Goal: Check status

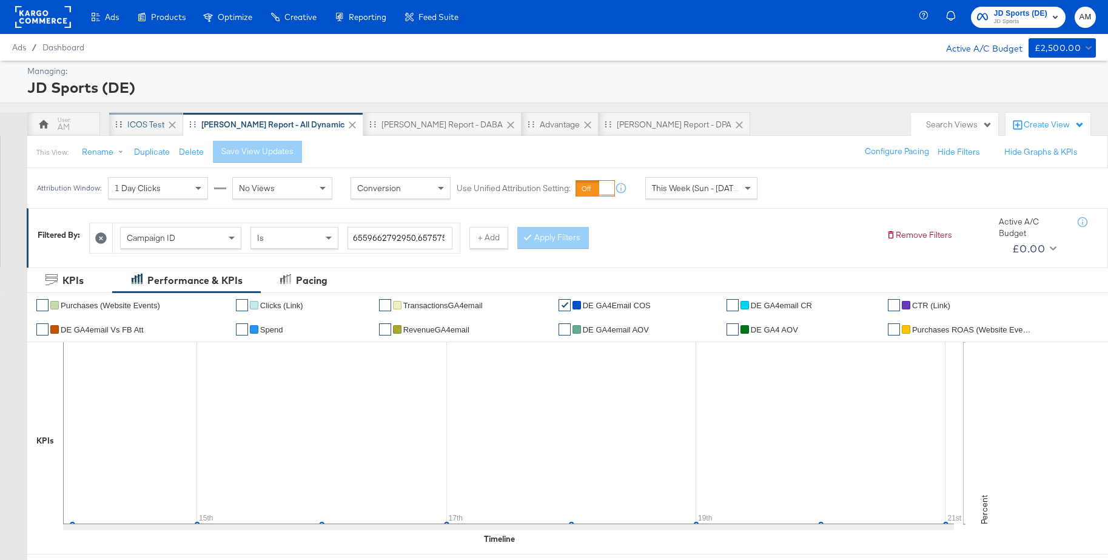
click at [143, 125] on div "iCOS Test" at bounding box center [145, 125] width 37 height 12
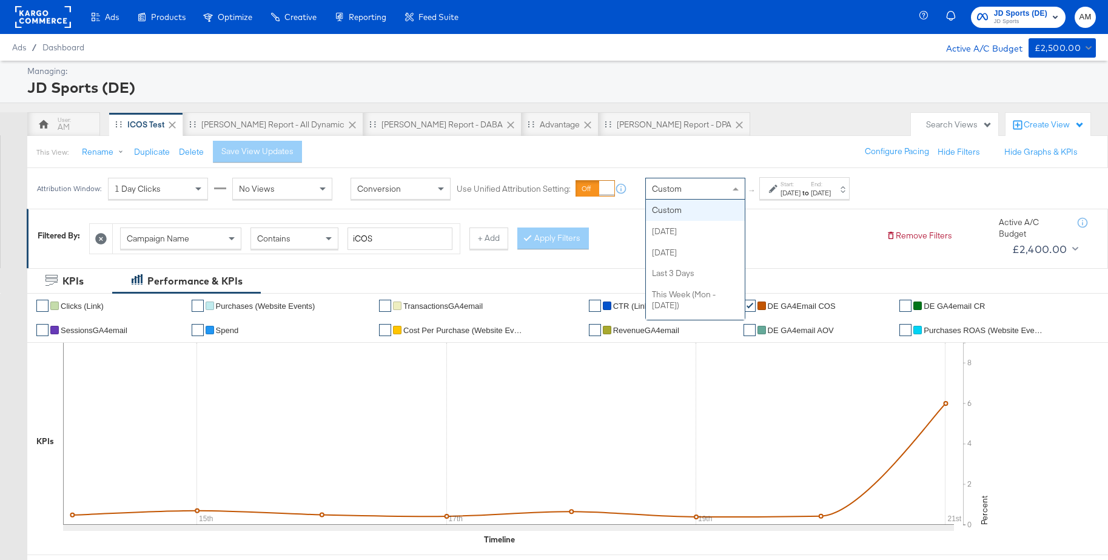
click at [675, 184] on span "Custom" at bounding box center [667, 188] width 30 height 11
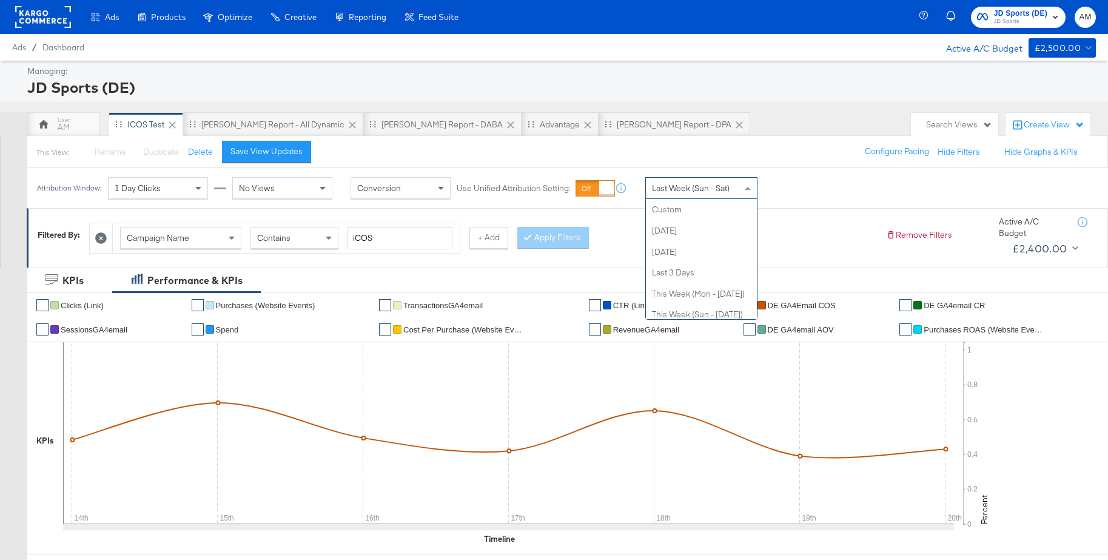
click at [692, 193] on div "Last Week (Sun - Sat)" at bounding box center [701, 188] width 111 height 21
drag, startPoint x: 681, startPoint y: 215, endPoint x: 727, endPoint y: 215, distance: 45.5
click at [800, 189] on div "[DATE]" at bounding box center [790, 193] width 20 height 10
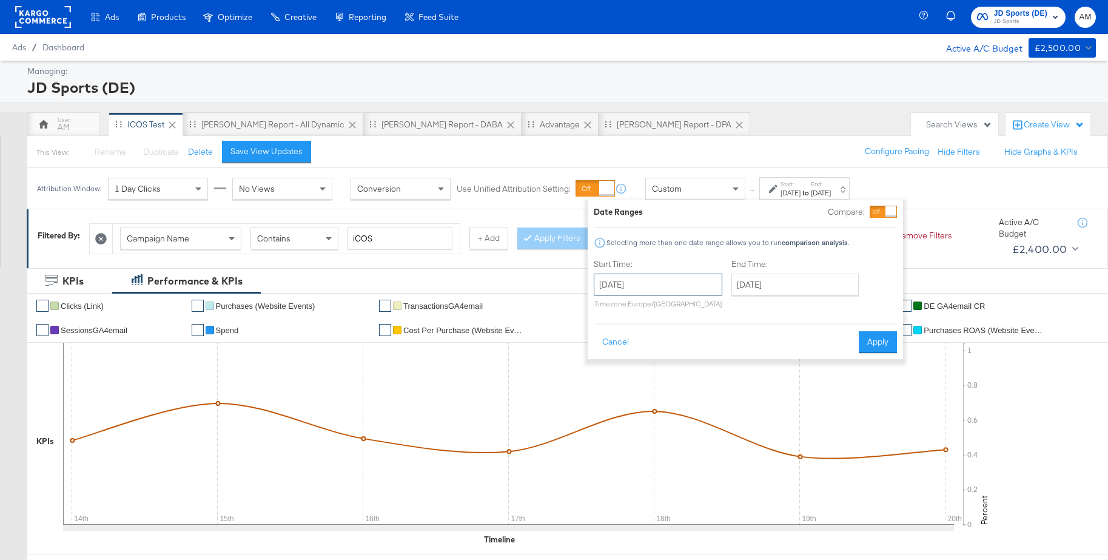
click at [646, 293] on input "[DATE]" at bounding box center [658, 284] width 129 height 22
click at [616, 313] on span "‹" at bounding box center [607, 309] width 19 height 18
click at [661, 412] on td "27" at bounding box center [669, 413] width 21 height 17
type input "[DATE]"
click at [774, 288] on input "[DATE]" at bounding box center [795, 284] width 127 height 22
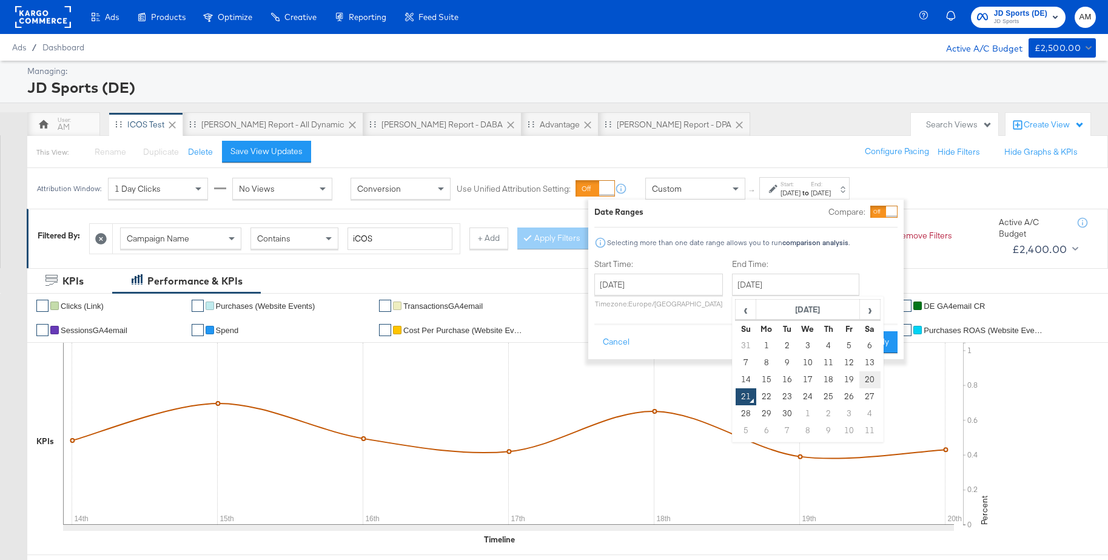
click at [871, 379] on td "20" at bounding box center [869, 379] width 21 height 17
type input "[DATE]"
click at [880, 339] on button "Apply" at bounding box center [879, 342] width 38 height 22
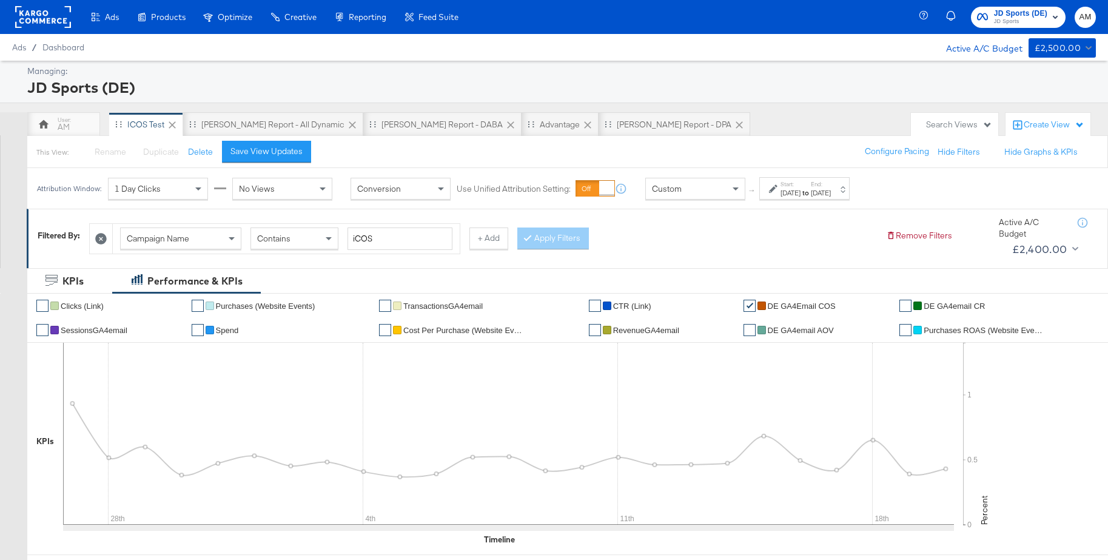
click at [230, 329] on span "Spend" at bounding box center [227, 330] width 23 height 9
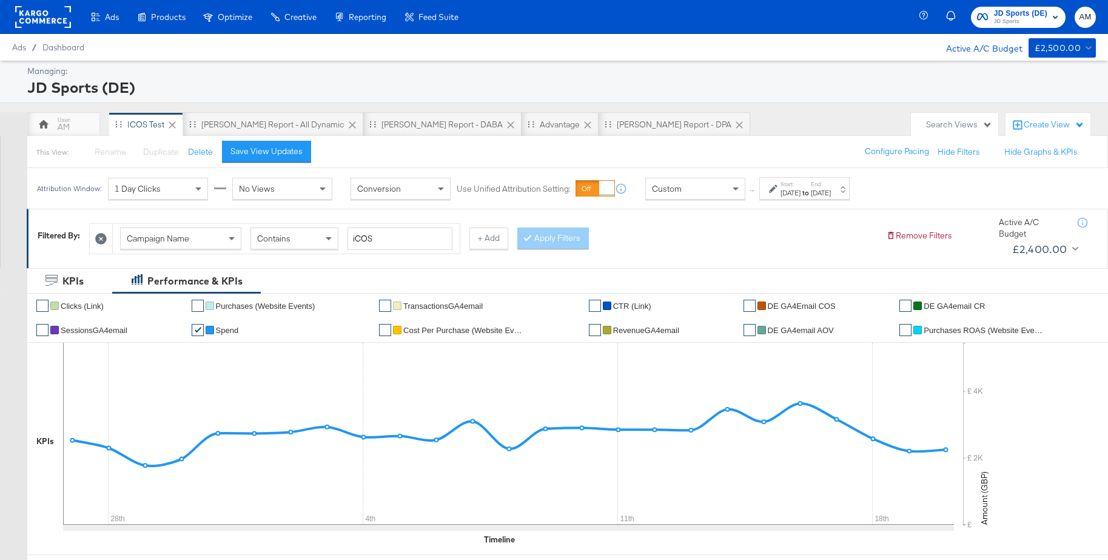
scroll to position [535, 0]
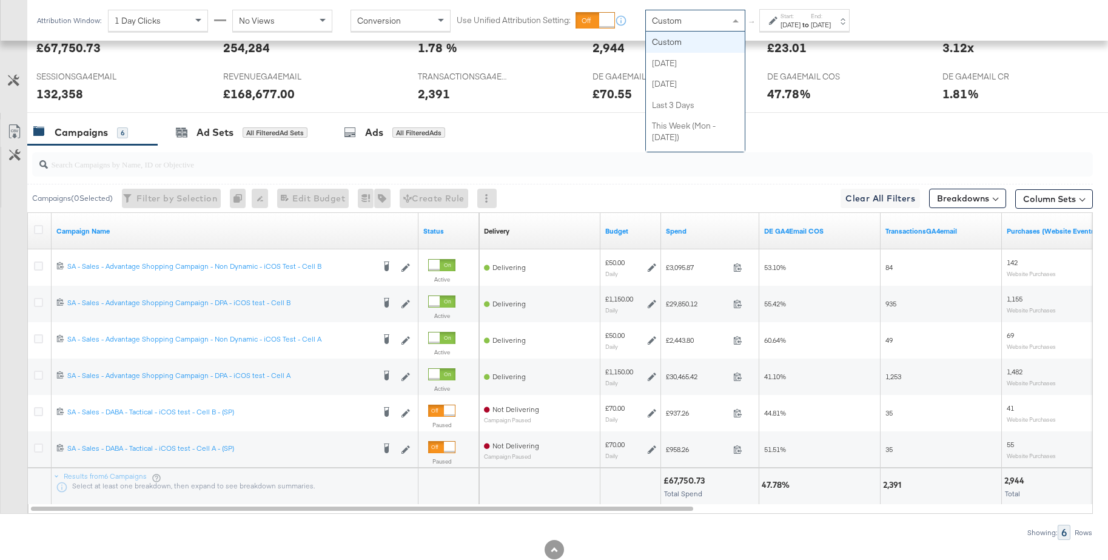
click at [704, 14] on div "Custom" at bounding box center [695, 20] width 99 height 21
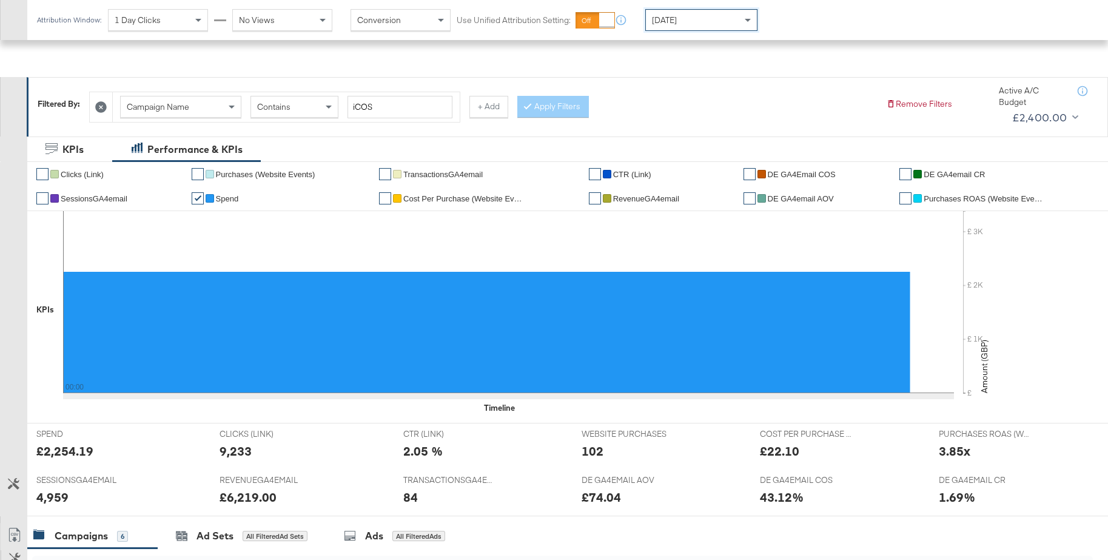
scroll to position [0, 0]
